Goal: Task Accomplishment & Management: Manage account settings

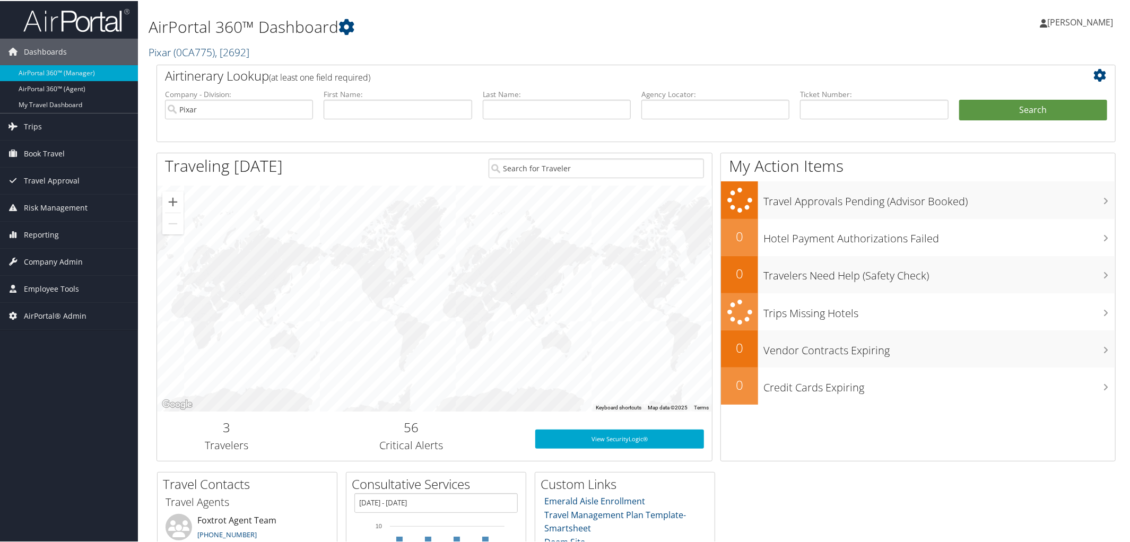
click at [204, 50] on span "( 0CA775 )" at bounding box center [193, 51] width 41 height 14
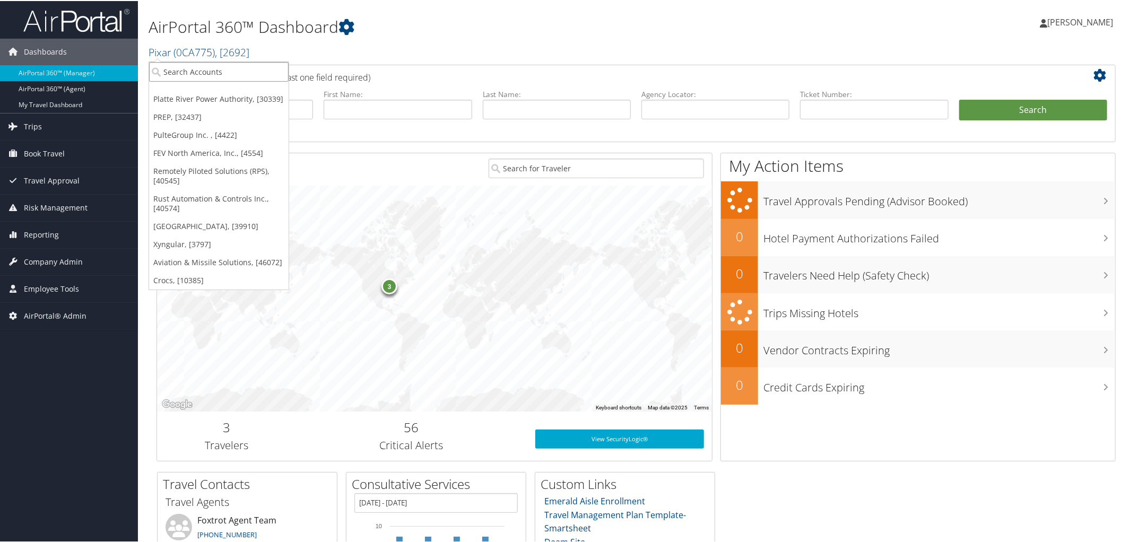
click at [221, 71] on input "search" at bounding box center [219, 71] width 140 height 20
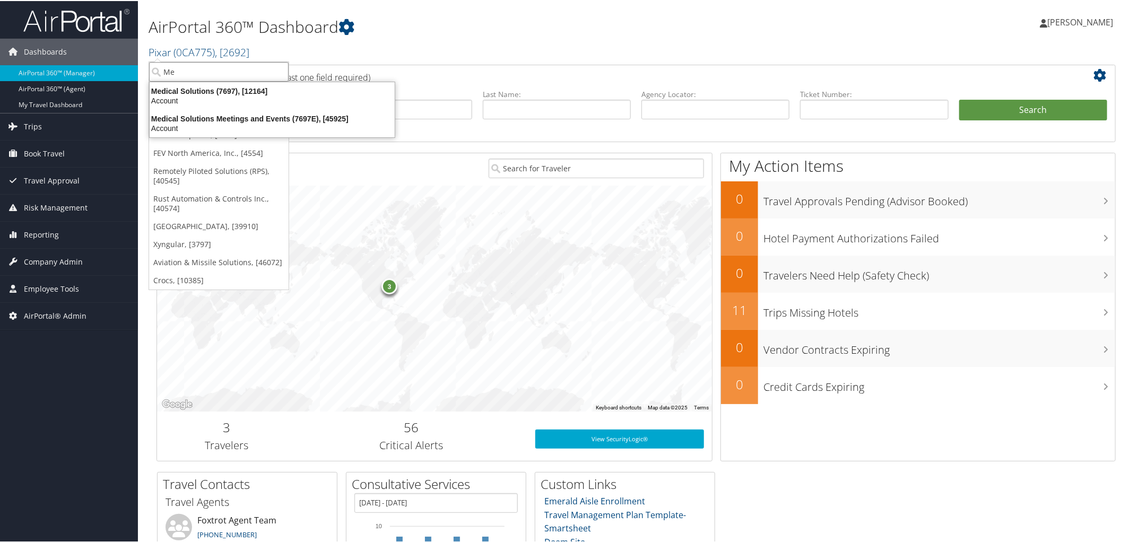
type input "M"
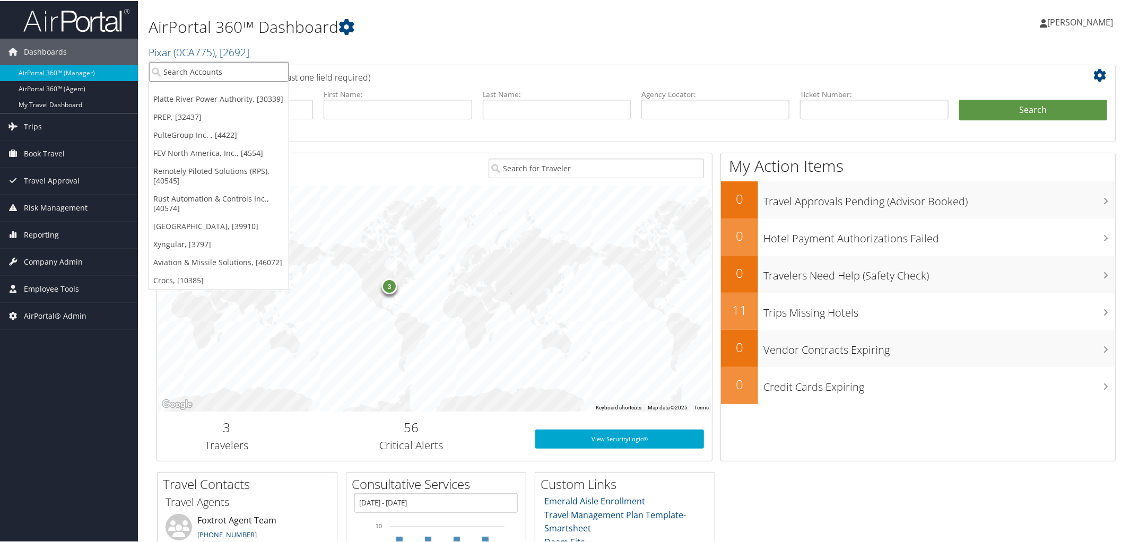
click at [212, 66] on input "search" at bounding box center [219, 71] width 140 height 20
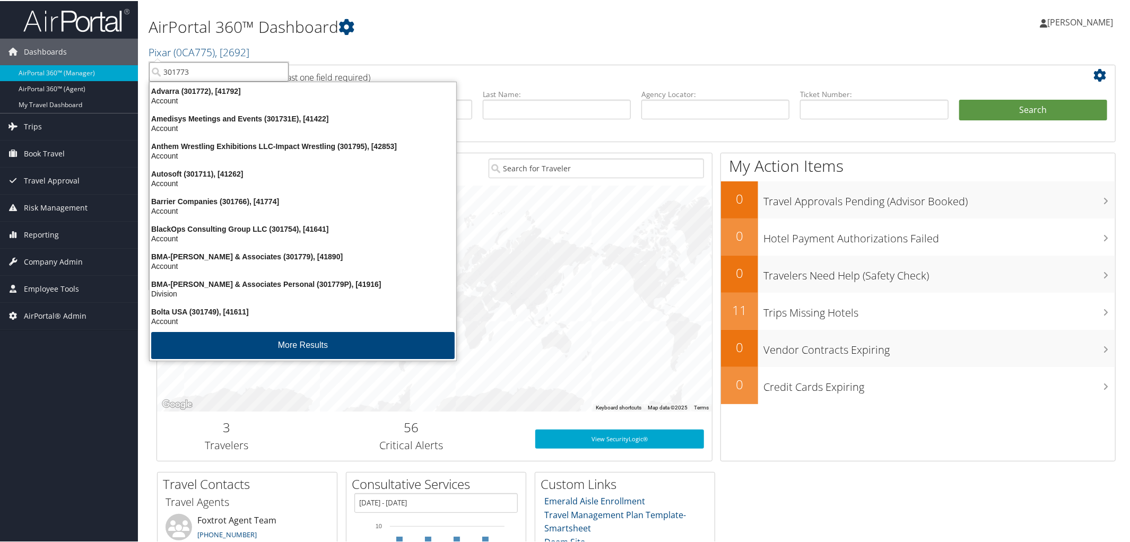
type input "301773"
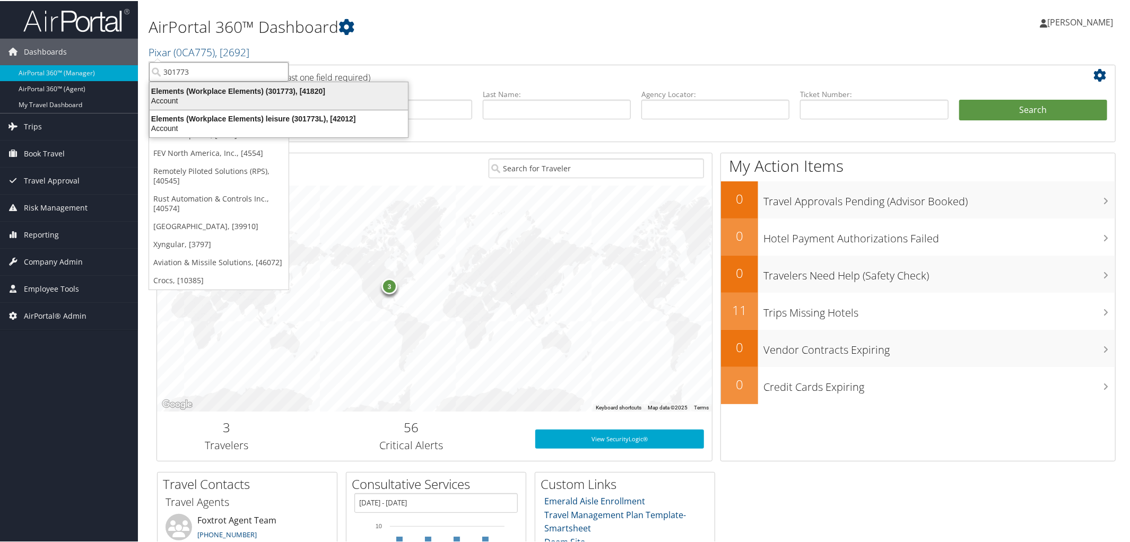
click at [223, 91] on div "Elements (Workplace Elements) (301773), [41820]" at bounding box center [278, 90] width 271 height 10
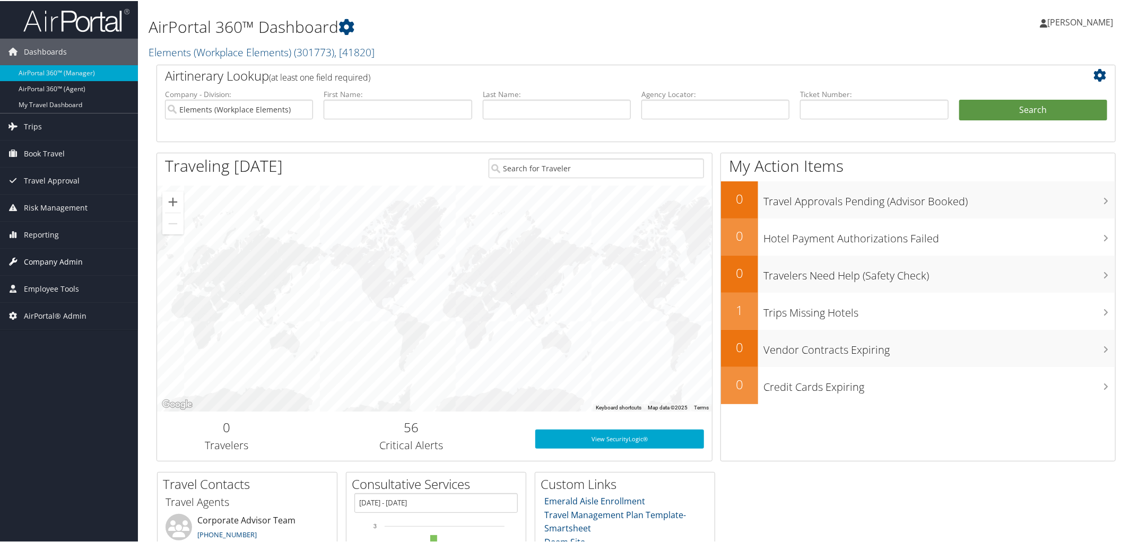
click at [53, 262] on span "Company Admin" at bounding box center [53, 261] width 59 height 27
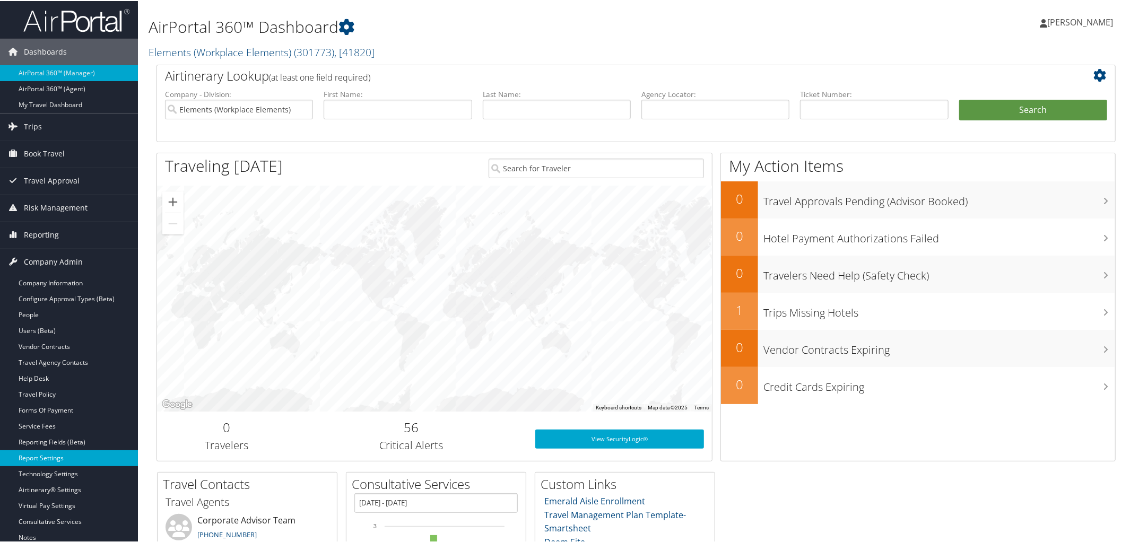
click at [37, 461] on link "Report Settings" at bounding box center [69, 457] width 138 height 16
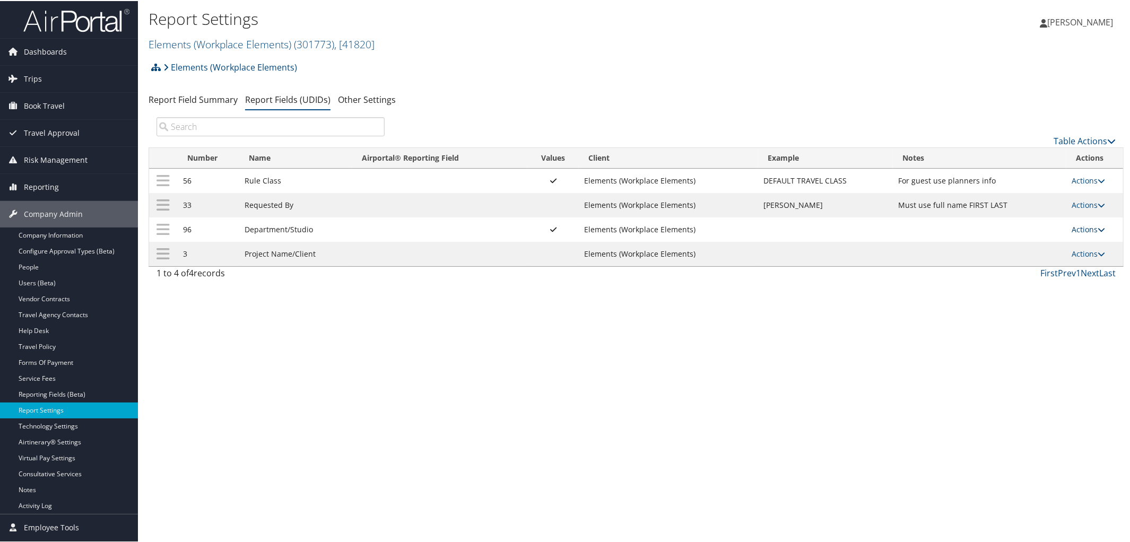
click at [1098, 230] on icon at bounding box center [1101, 228] width 7 height 7
click at [1062, 244] on link "Update Report Field Values" at bounding box center [1043, 246] width 115 height 18
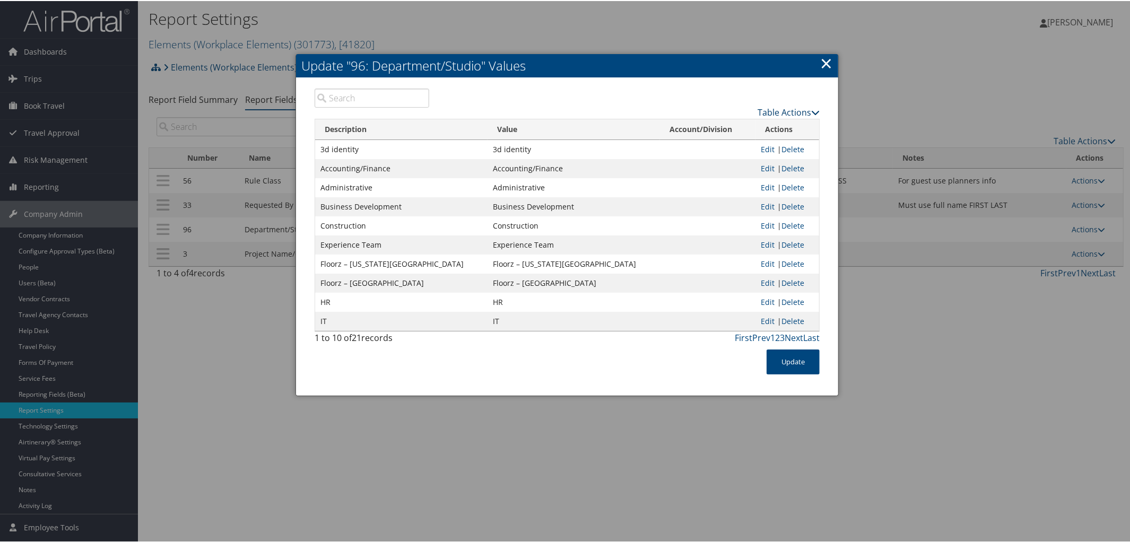
click at [810, 106] on link "Table Actions" at bounding box center [789, 112] width 62 height 12
click at [725, 165] on link "Page Length" at bounding box center [747, 163] width 140 height 18
click at [692, 144] on link "25" at bounding box center [747, 146] width 140 height 18
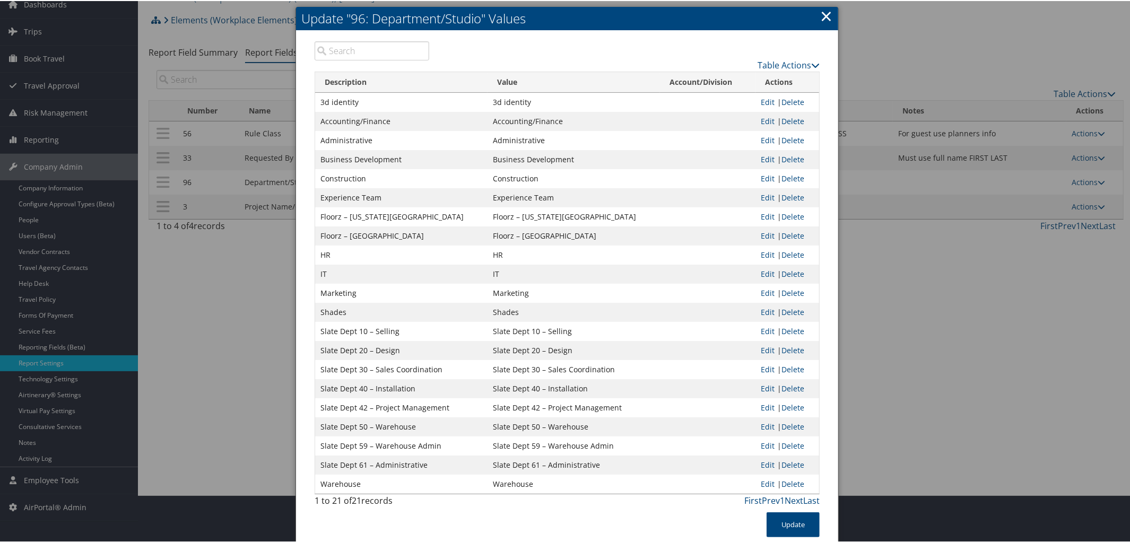
scroll to position [48, 0]
click at [827, 18] on link "×" at bounding box center [826, 14] width 12 height 21
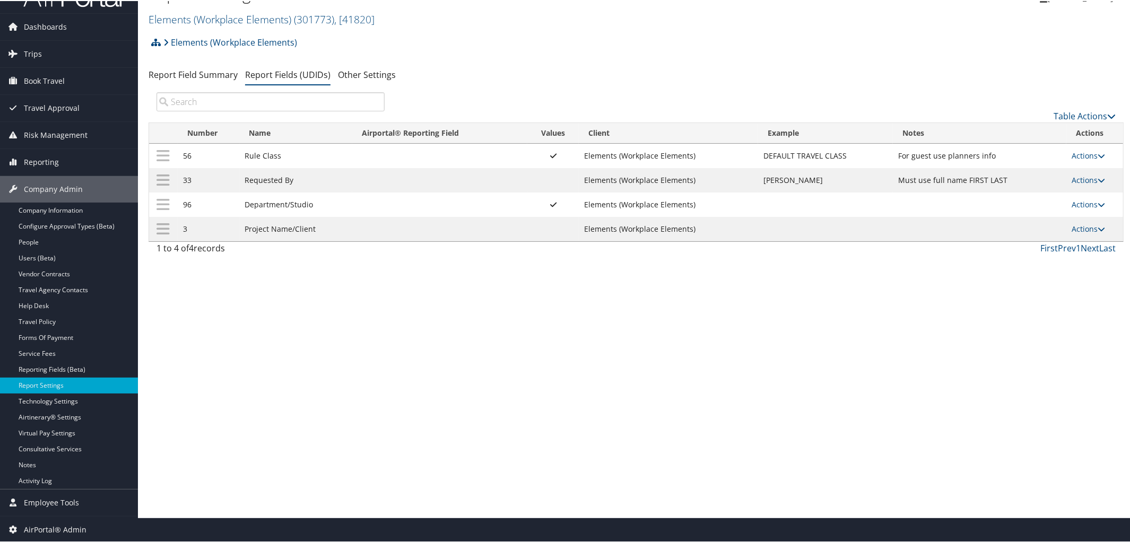
scroll to position [0, 0]
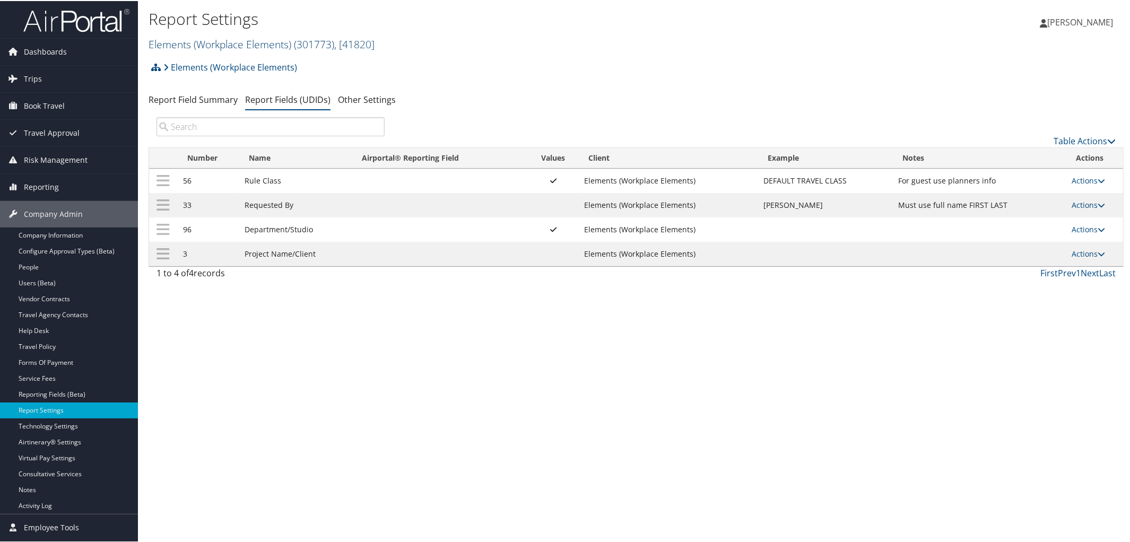
click at [205, 37] on link "Elements (Workplace Elements) ( 301773 ) , [ 41820 ]" at bounding box center [262, 43] width 226 height 14
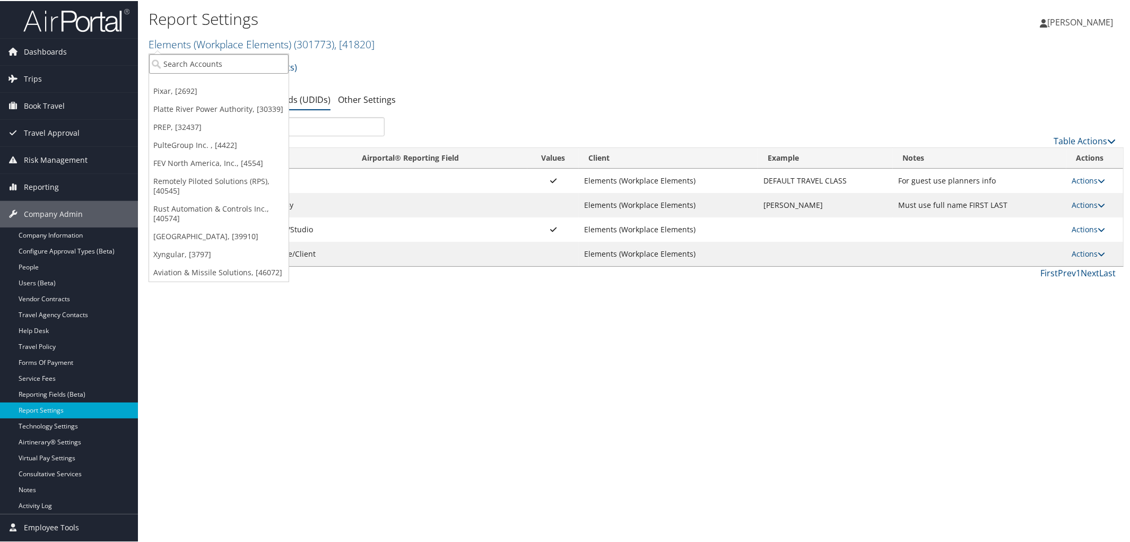
click at [208, 57] on input "search" at bounding box center [219, 63] width 140 height 20
type input "5461"
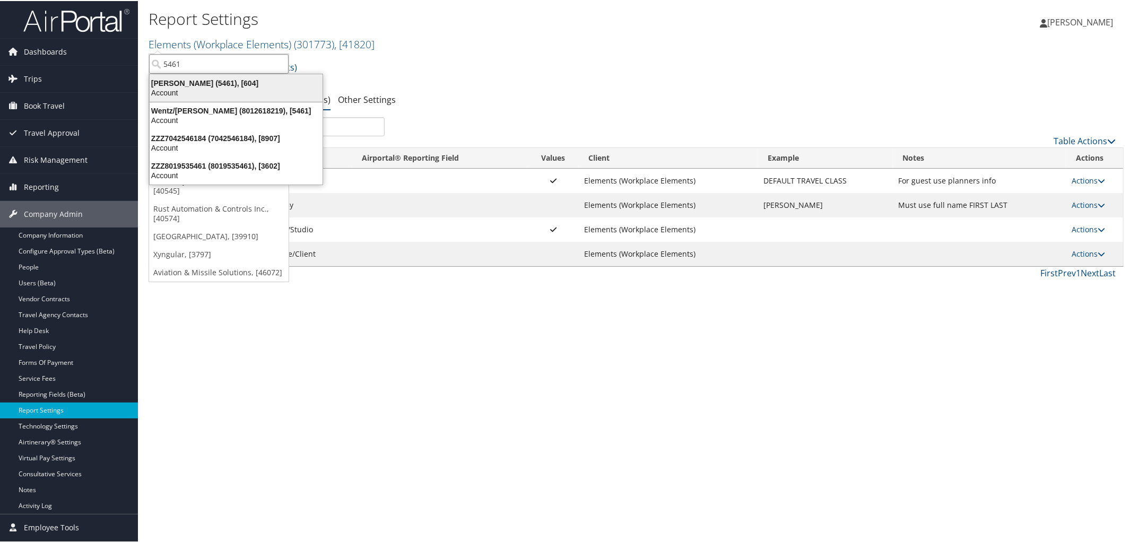
click at [220, 89] on div "Account" at bounding box center [236, 92] width 186 height 10
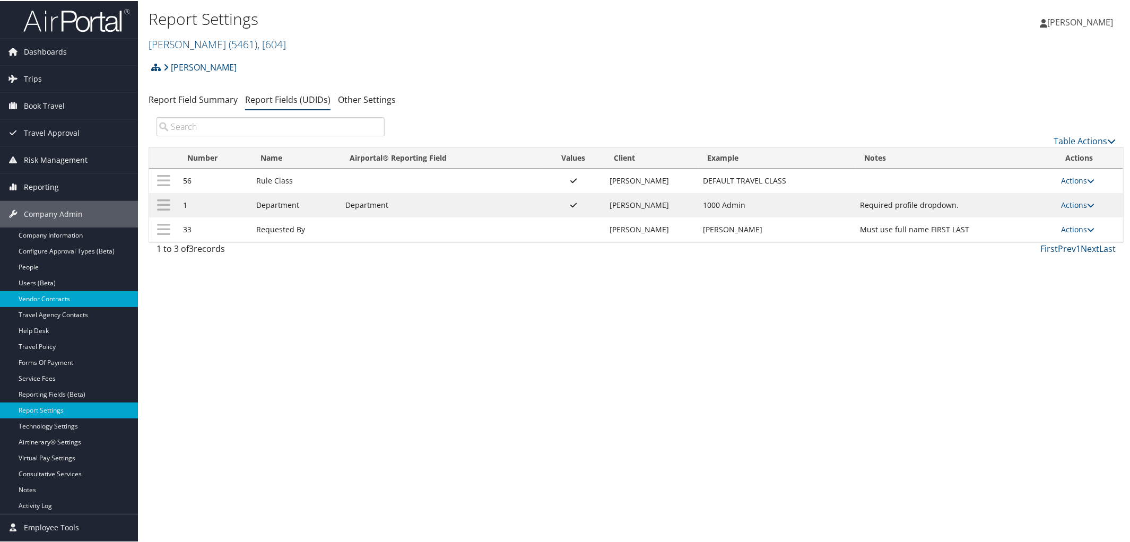
click at [44, 298] on link "Vendor Contracts" at bounding box center [69, 298] width 138 height 16
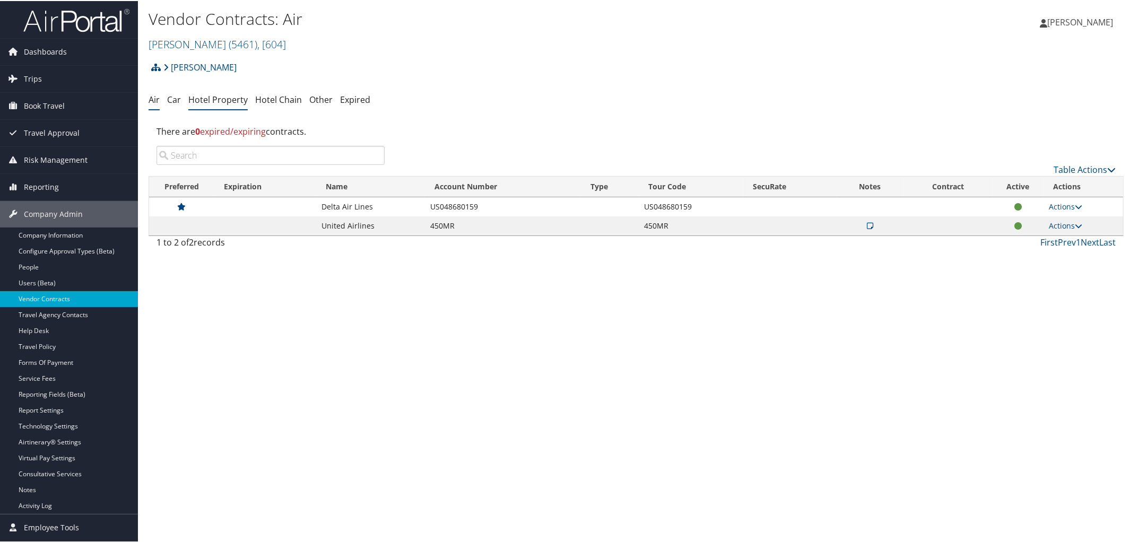
click at [216, 103] on link "Hotel Property" at bounding box center [217, 99] width 59 height 12
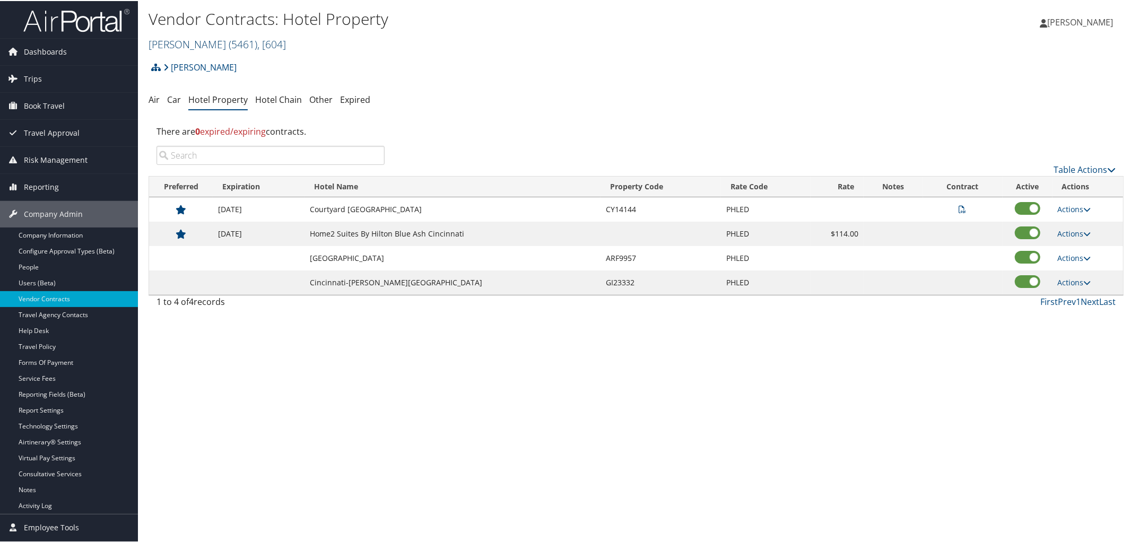
click at [201, 41] on link "[PERSON_NAME] ( 5461 ) , [ 604 ]" at bounding box center [217, 43] width 137 height 14
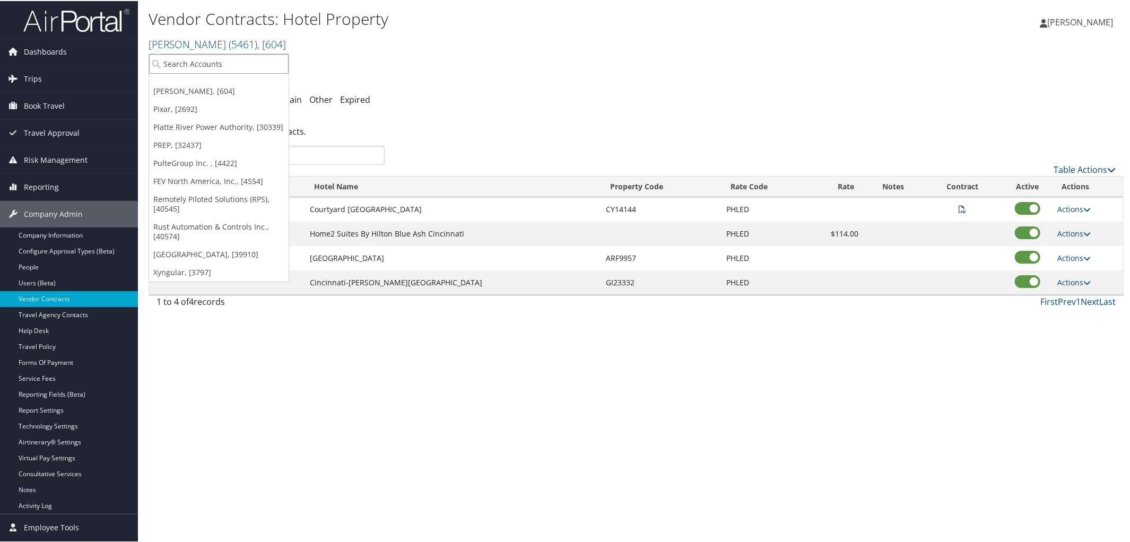
click at [275, 59] on input "search" at bounding box center [219, 63] width 140 height 20
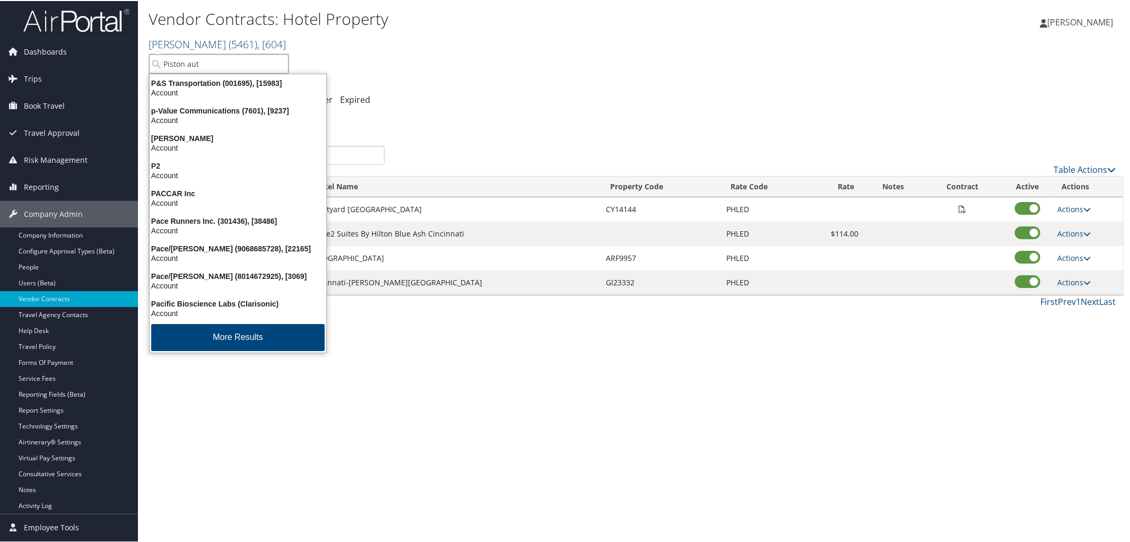
type input "Piston auto"
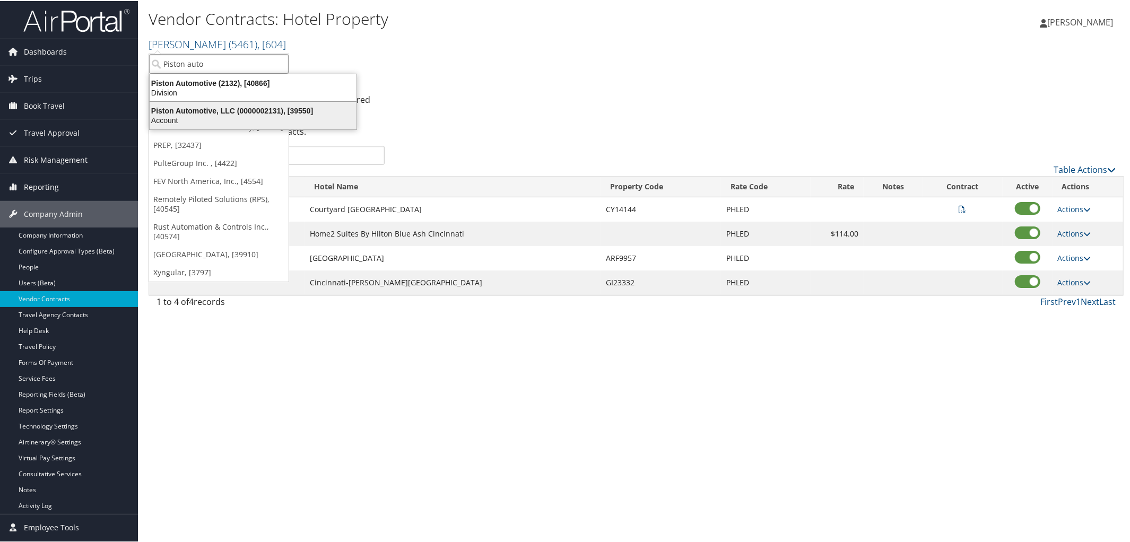
click at [280, 108] on div "Piston Automotive, LLC (0000002131), [39550]" at bounding box center [253, 110] width 220 height 10
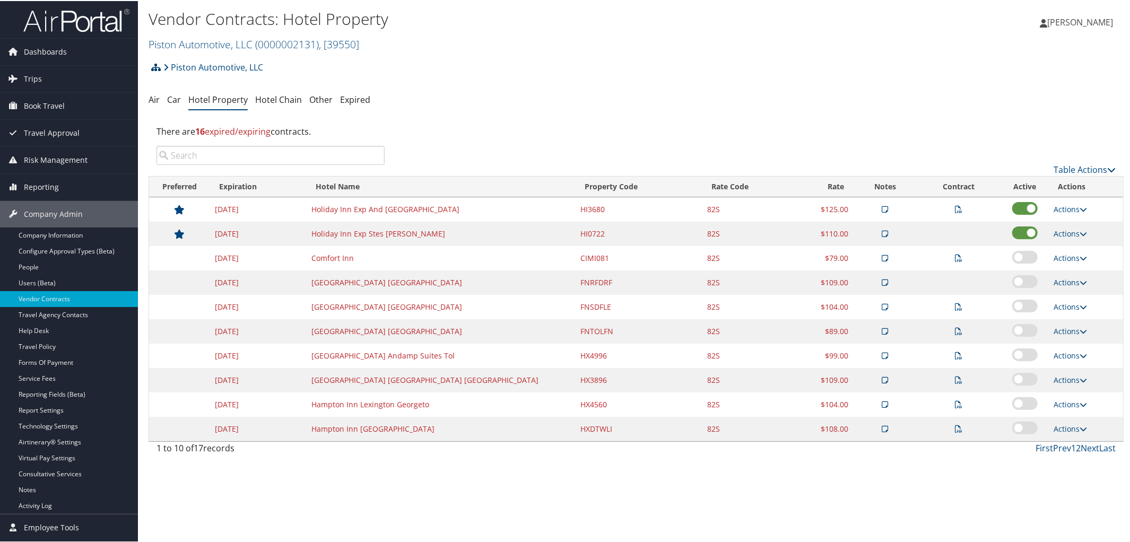
click at [153, 64] on icon at bounding box center [156, 66] width 10 height 8
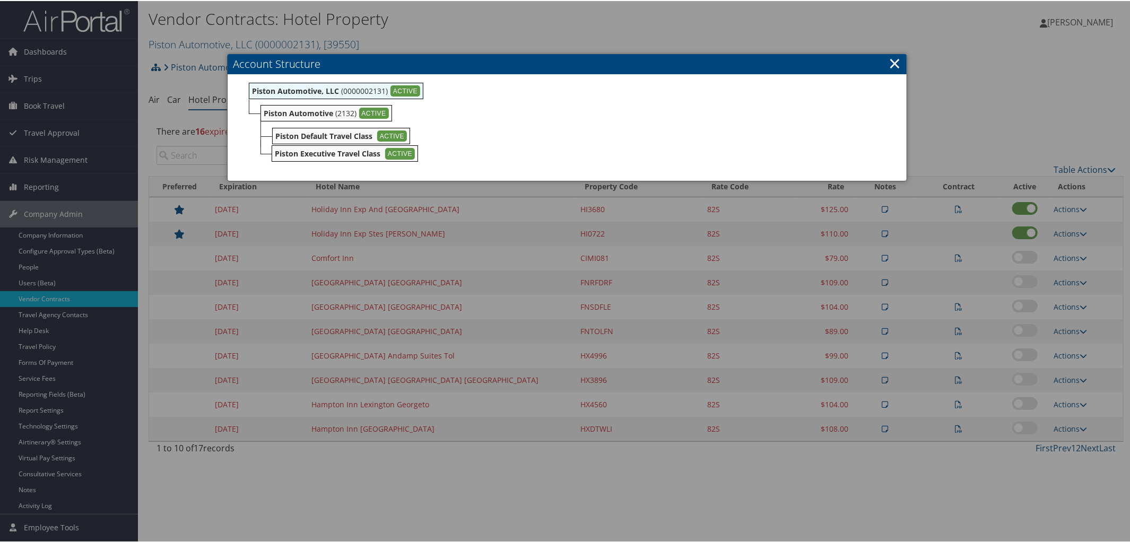
click at [895, 63] on link "×" at bounding box center [895, 61] width 12 height 21
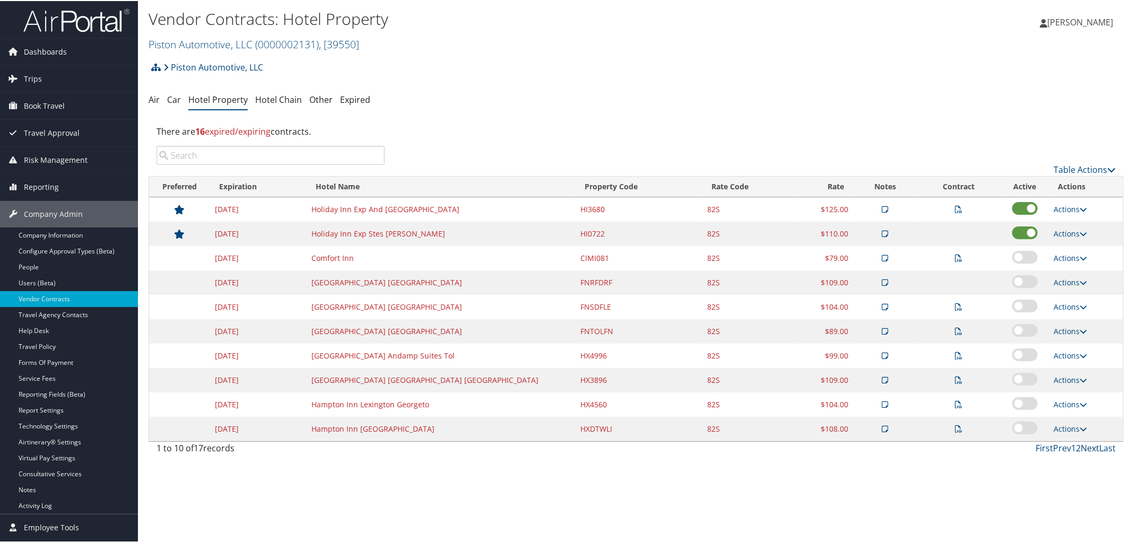
click at [1089, 453] on link "Next" at bounding box center [1090, 447] width 19 height 12
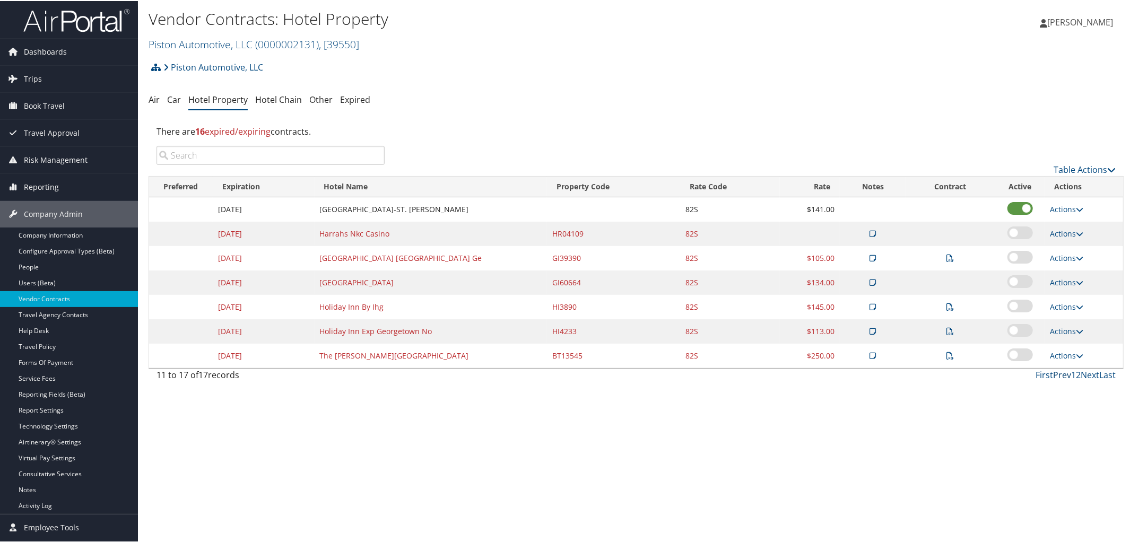
click at [1061, 376] on link "Prev" at bounding box center [1062, 374] width 18 height 12
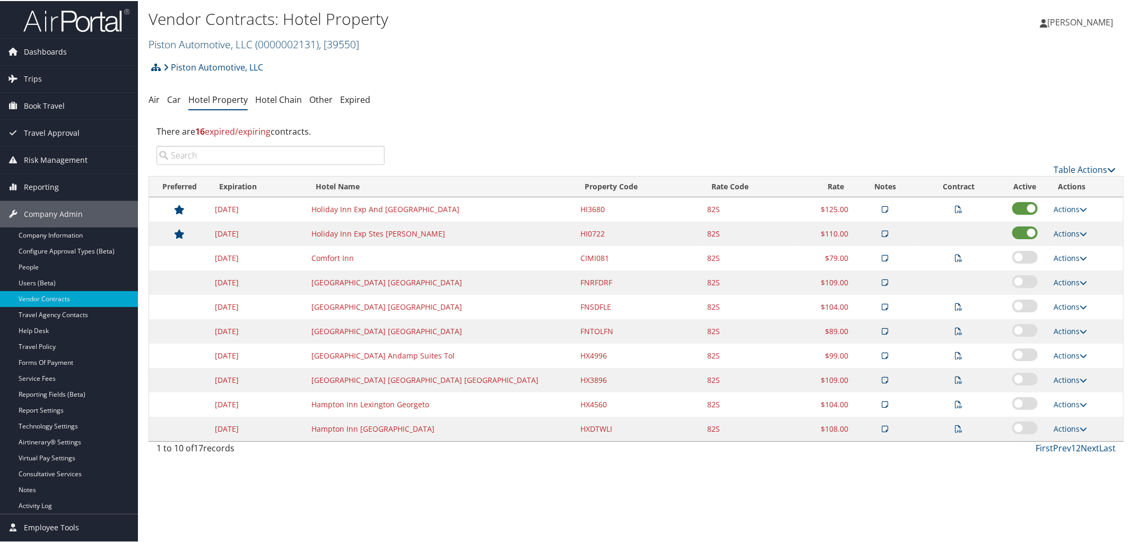
click at [207, 45] on link "Piston Automotive, LLC ( 0000002131 ) , [ 39550 ]" at bounding box center [254, 43] width 211 height 14
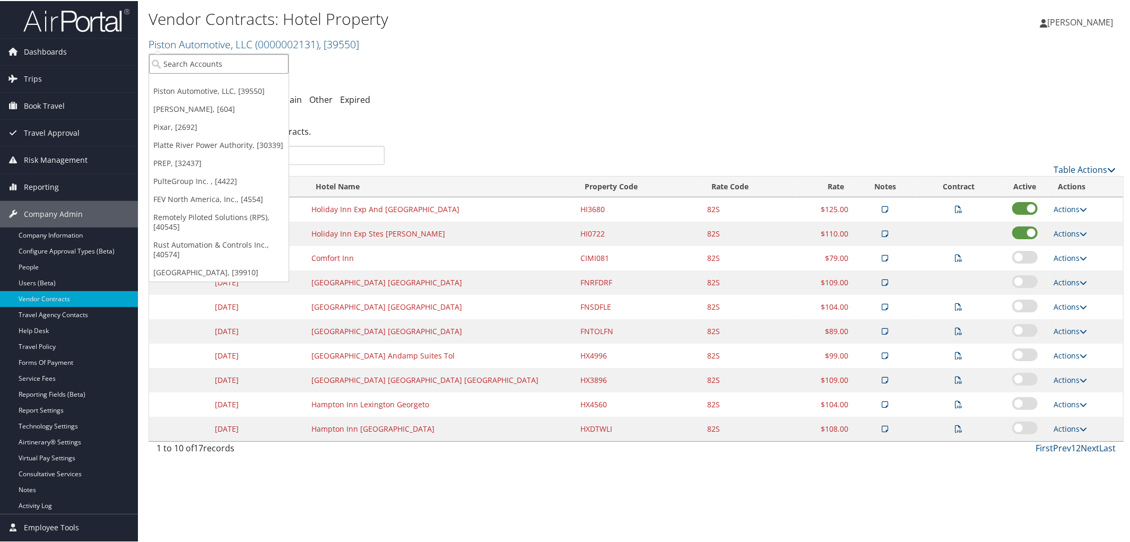
click at [205, 55] on input "search" at bounding box center [219, 63] width 140 height 20
type input "2205"
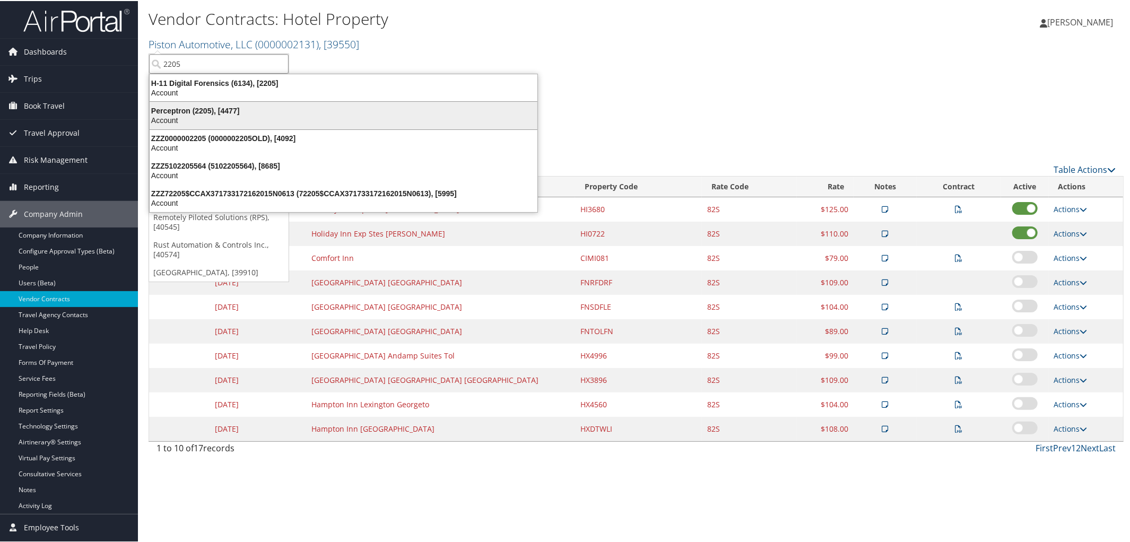
click at [204, 105] on div "Perceptron (2205), [4477]" at bounding box center [343, 110] width 401 height 10
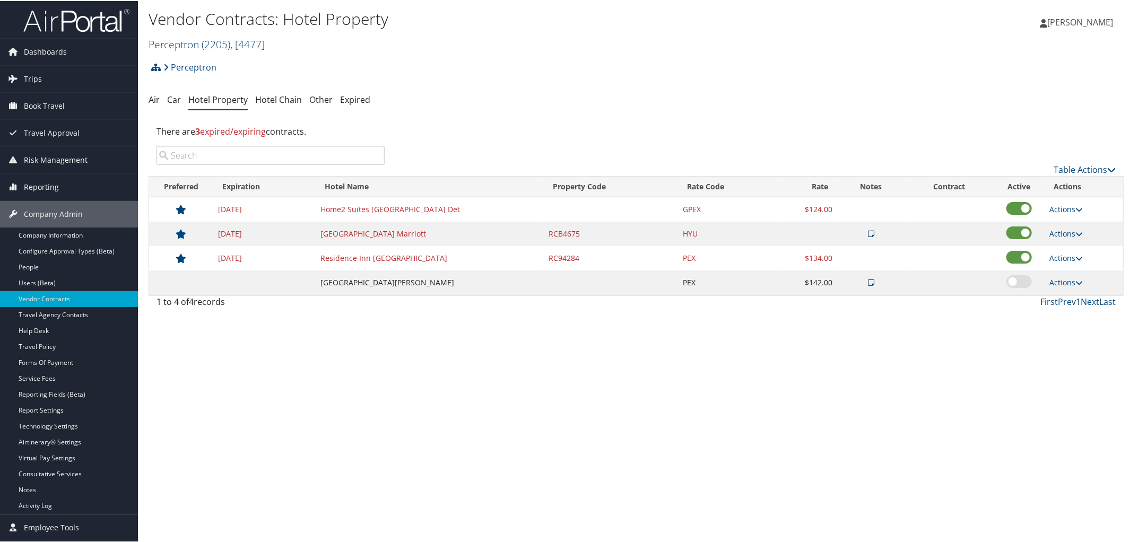
click at [200, 44] on link "Perceptron ( 2205 ) , [ 4477 ]" at bounding box center [207, 43] width 116 height 14
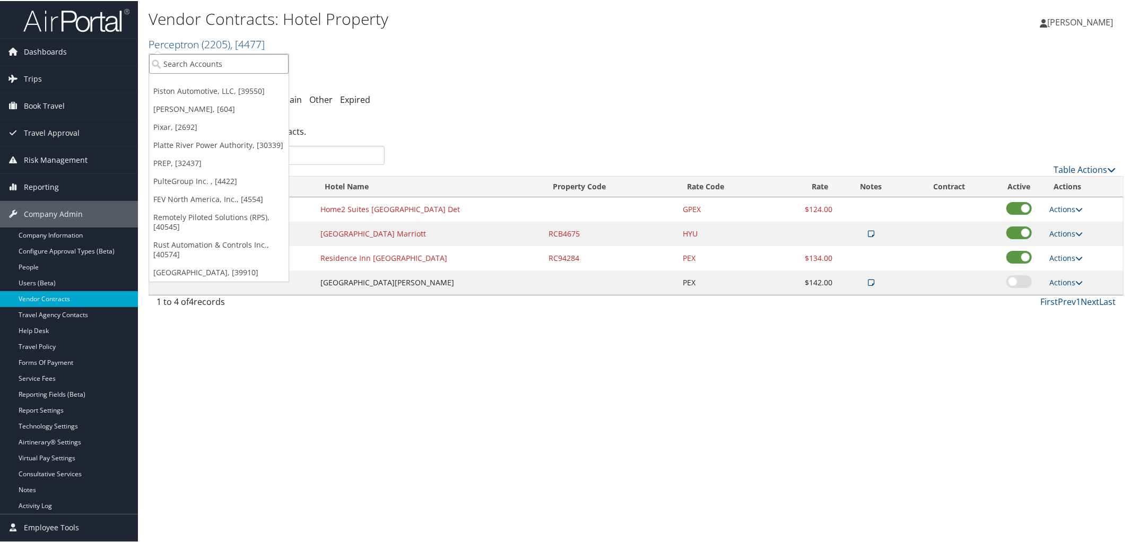
click at [199, 60] on input "search" at bounding box center [219, 63] width 140 height 20
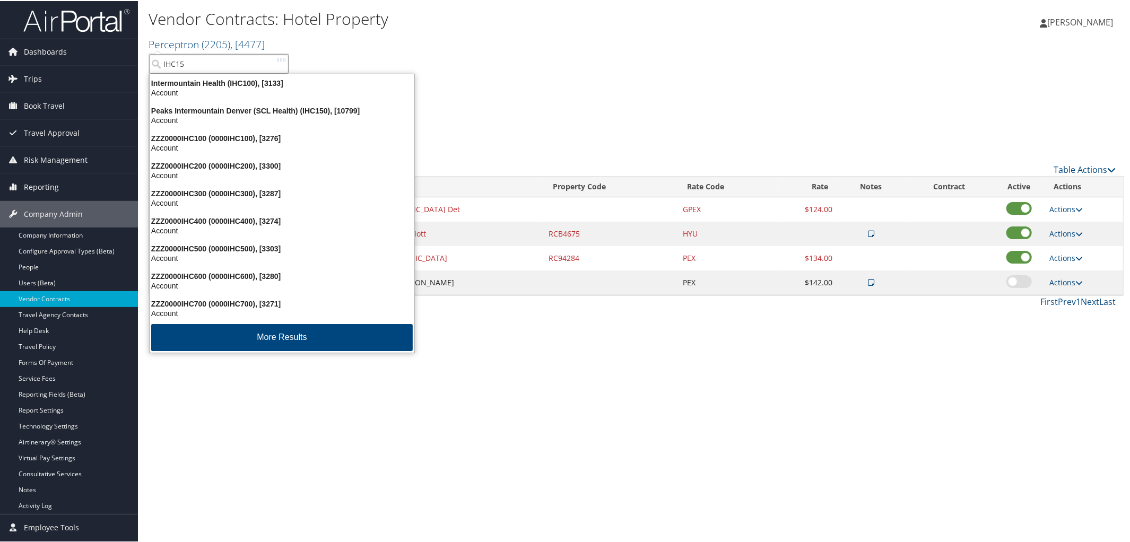
type input "IHC150"
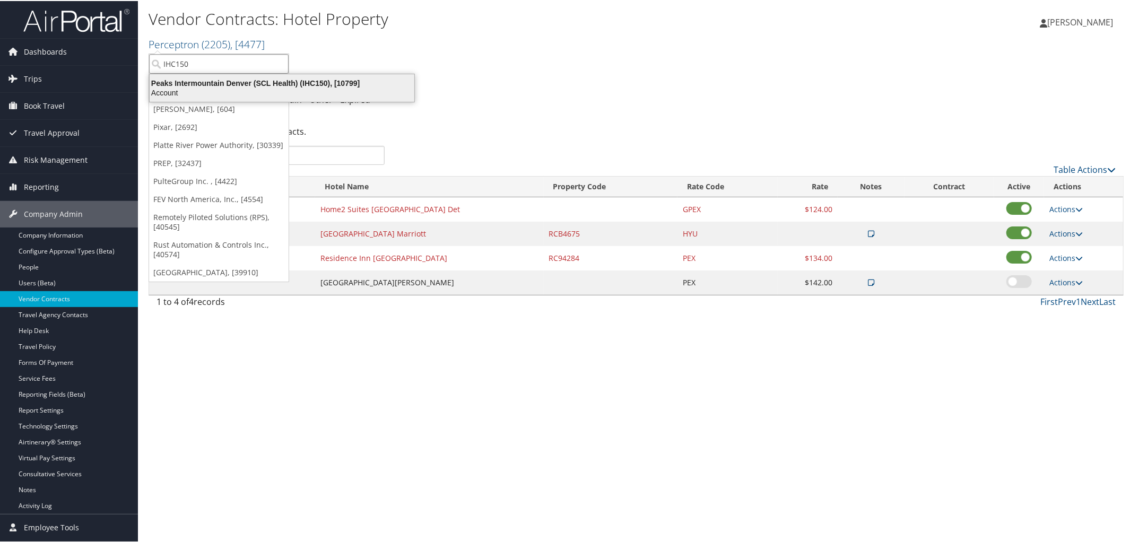
click at [228, 87] on div "Account" at bounding box center [281, 92] width 277 height 10
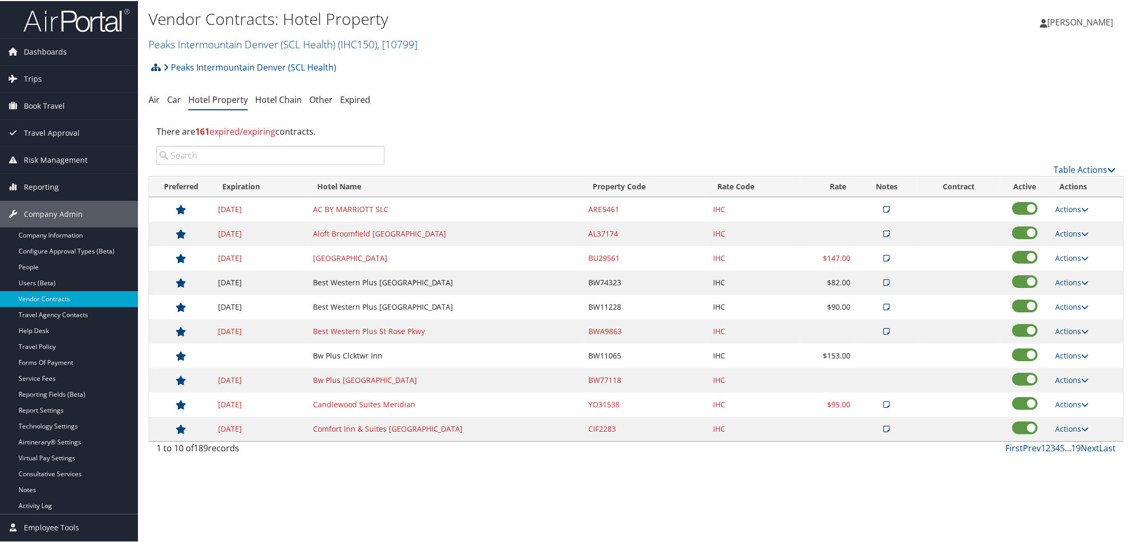
click at [155, 66] on icon at bounding box center [156, 66] width 10 height 8
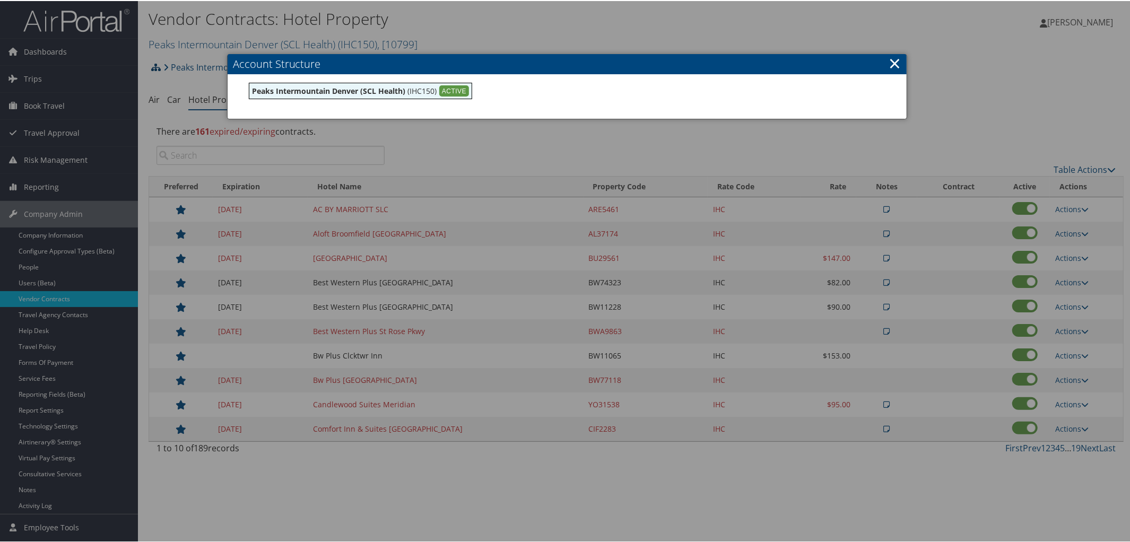
click at [155, 66] on div at bounding box center [567, 271] width 1134 height 542
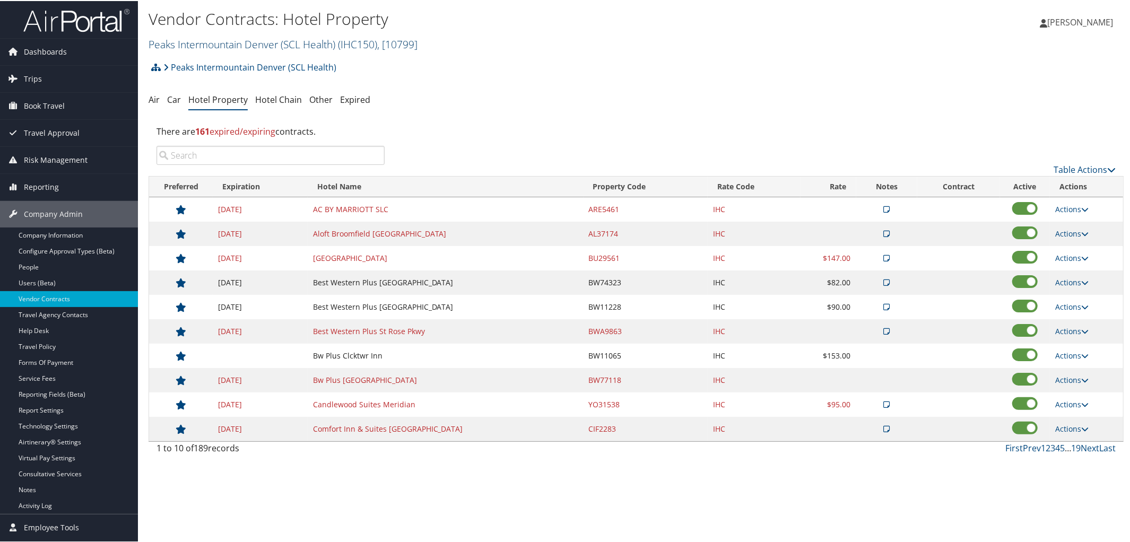
click at [234, 41] on link "Peaks Intermountain Denver (SCL Health) ( IHC150 ) , [ 10799 ]" at bounding box center [283, 43] width 269 height 14
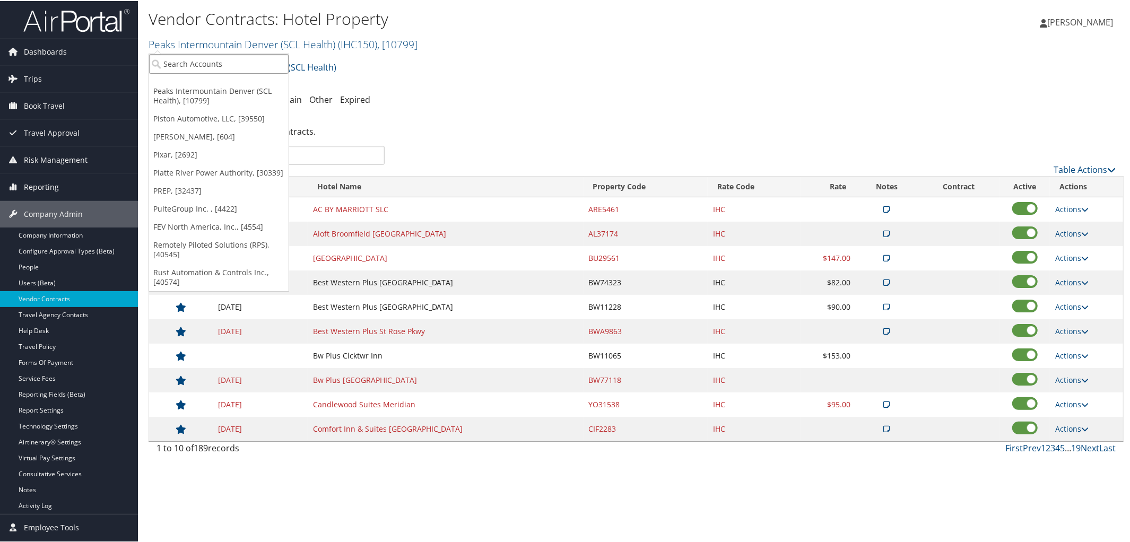
click at [238, 58] on input "search" at bounding box center [219, 63] width 140 height 20
type input "IHC"
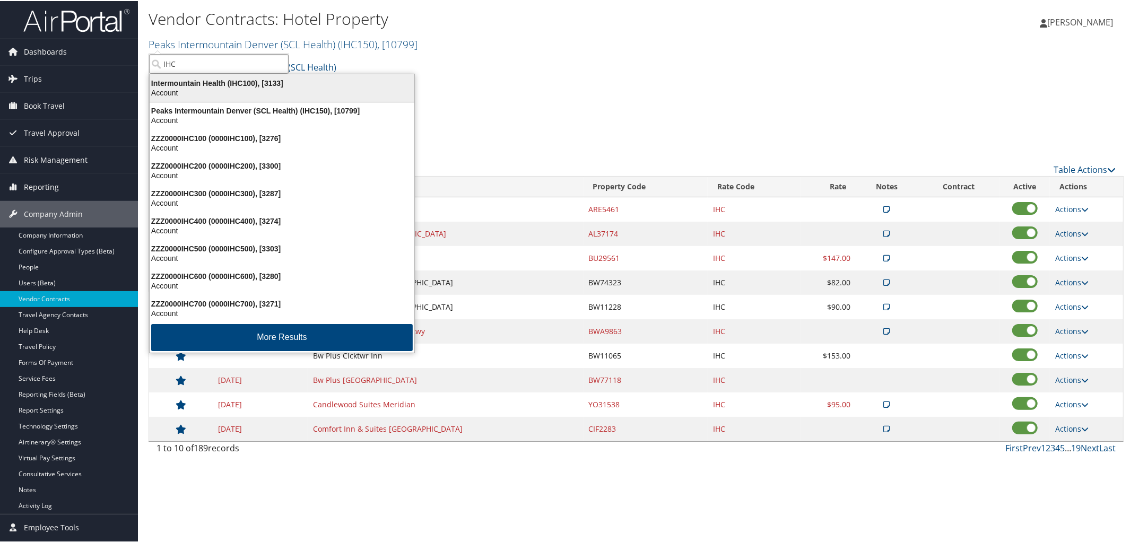
click at [236, 83] on div "Intermountain Health (IHC100), [3133]" at bounding box center [281, 82] width 277 height 10
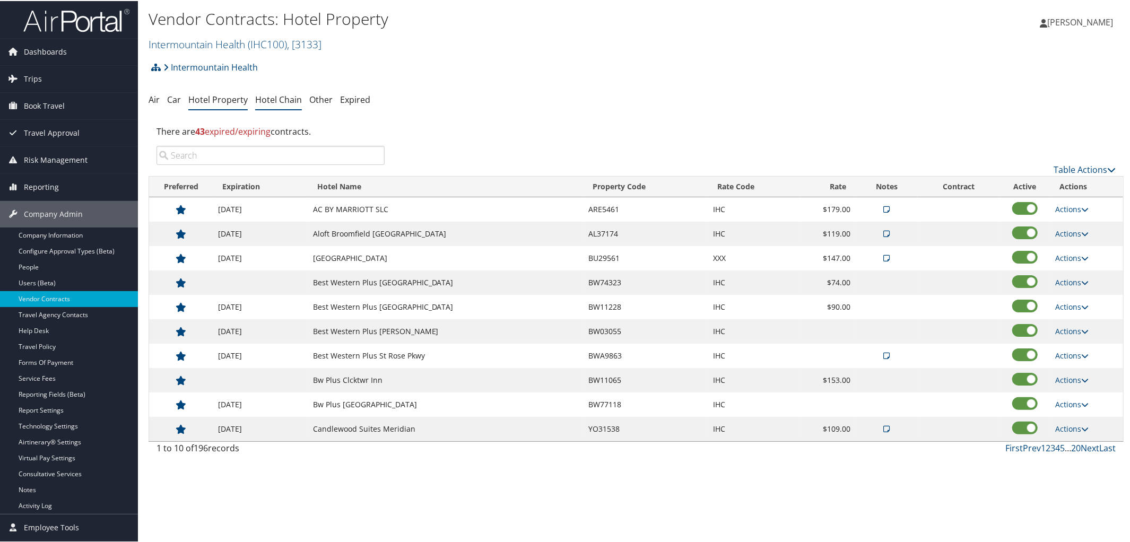
click at [268, 100] on link "Hotel Chain" at bounding box center [278, 99] width 47 height 12
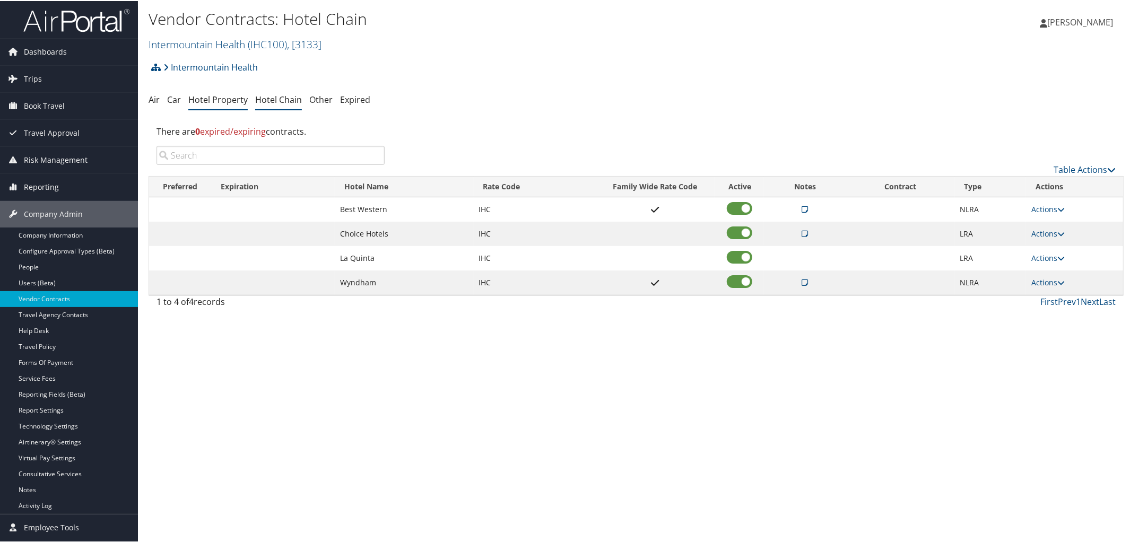
click at [221, 101] on link "Hotel Property" at bounding box center [217, 99] width 59 height 12
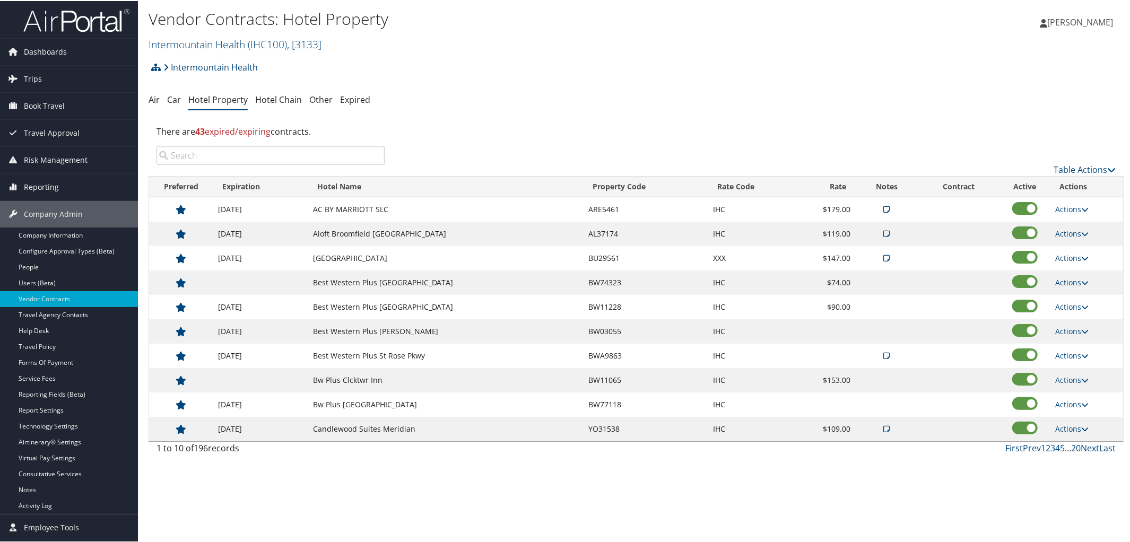
click at [1081, 261] on icon at bounding box center [1084, 257] width 7 height 7
click at [1079, 289] on link "Edit" at bounding box center [1080, 292] width 57 height 18
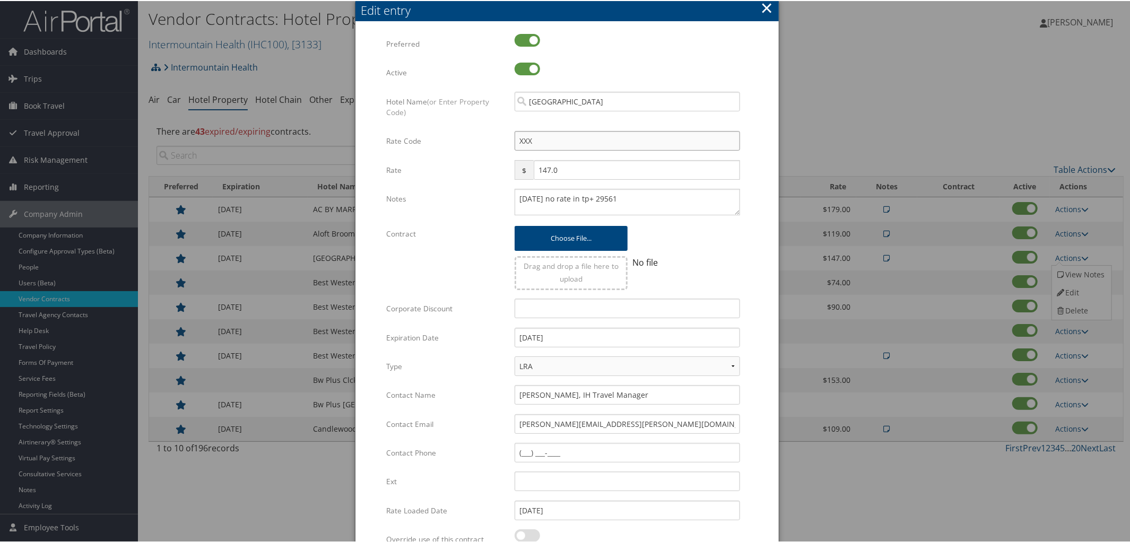
drag, startPoint x: 549, startPoint y: 140, endPoint x: 433, endPoint y: 138, distance: 116.2
click at [433, 138] on div "Rate Code XXX Multiple values The selected items contain different values for t…" at bounding box center [567, 144] width 362 height 29
type input "I"
checkbox input "true"
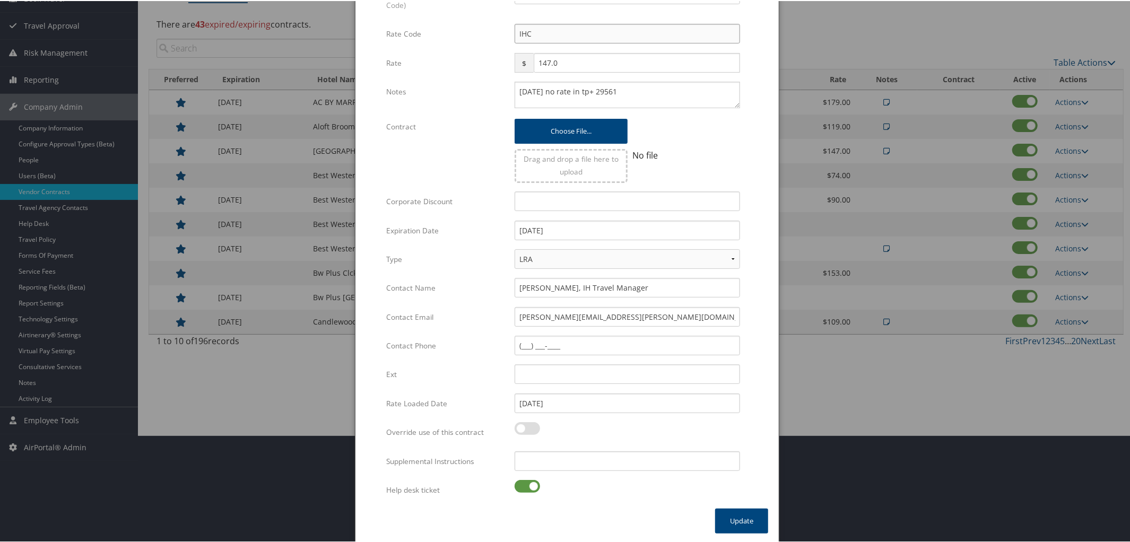
type input "IHC"
click at [519, 484] on label at bounding box center [527, 485] width 25 height 13
click at [520, 484] on input "checkbox" at bounding box center [523, 487] width 7 height 7
checkbox input "false"
click at [733, 526] on button "Update" at bounding box center [741, 520] width 53 height 25
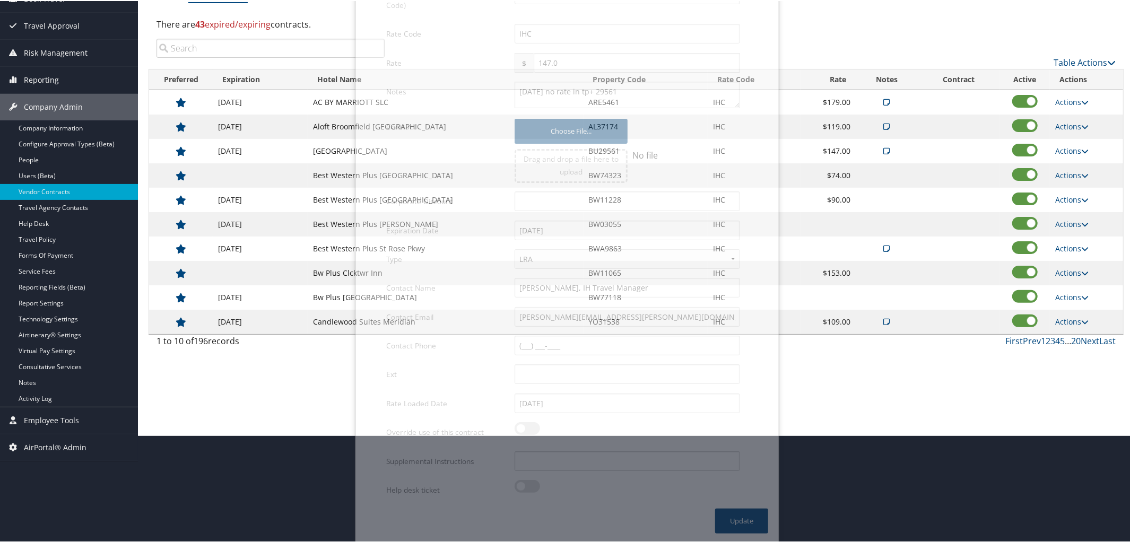
scroll to position [25, 0]
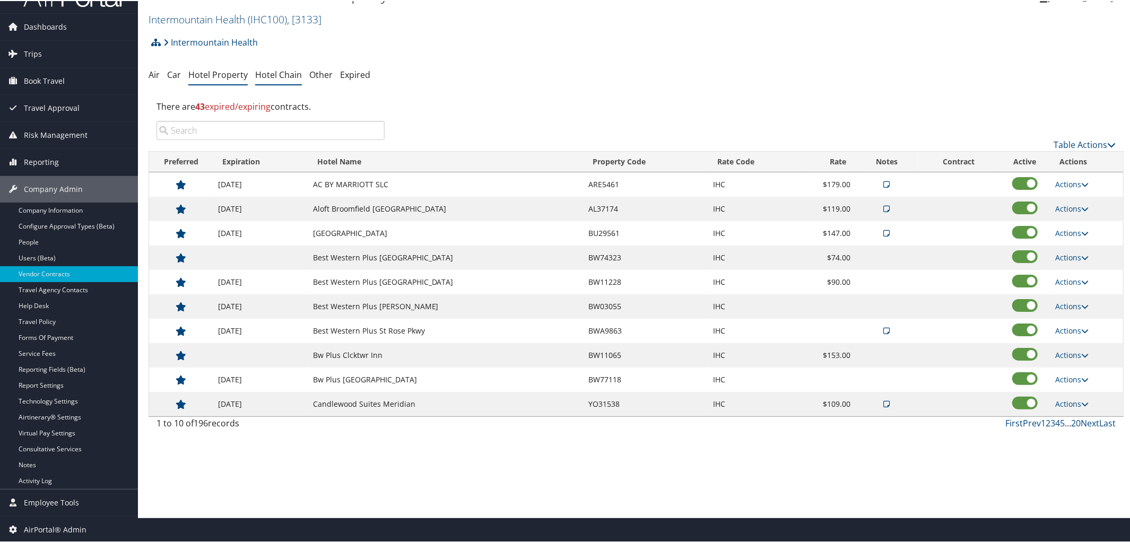
click at [276, 76] on link "Hotel Chain" at bounding box center [278, 74] width 47 height 12
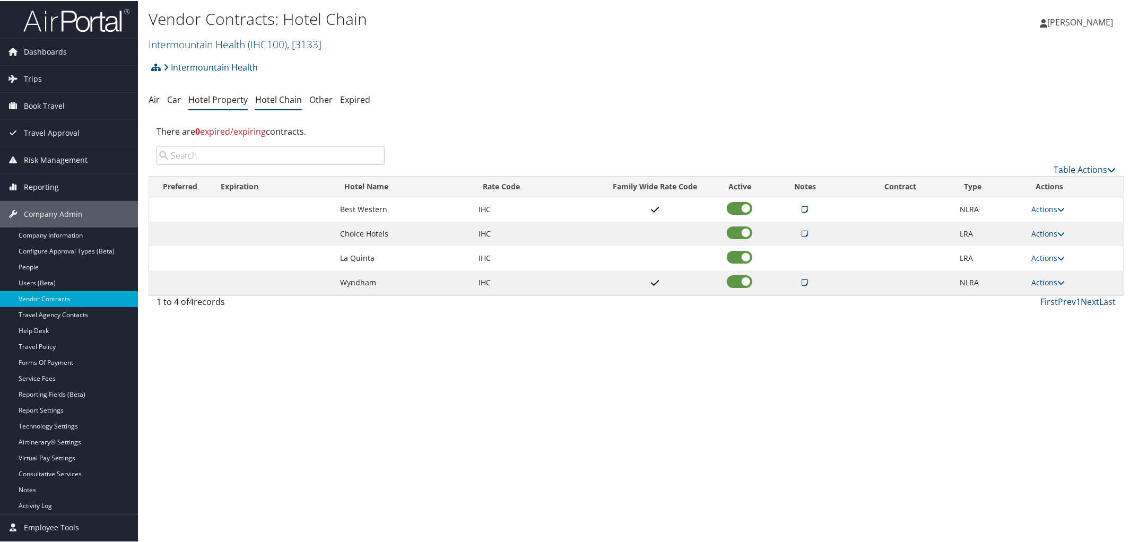
click at [210, 98] on link "Hotel Property" at bounding box center [217, 99] width 59 height 12
